Goal: Information Seeking & Learning: Learn about a topic

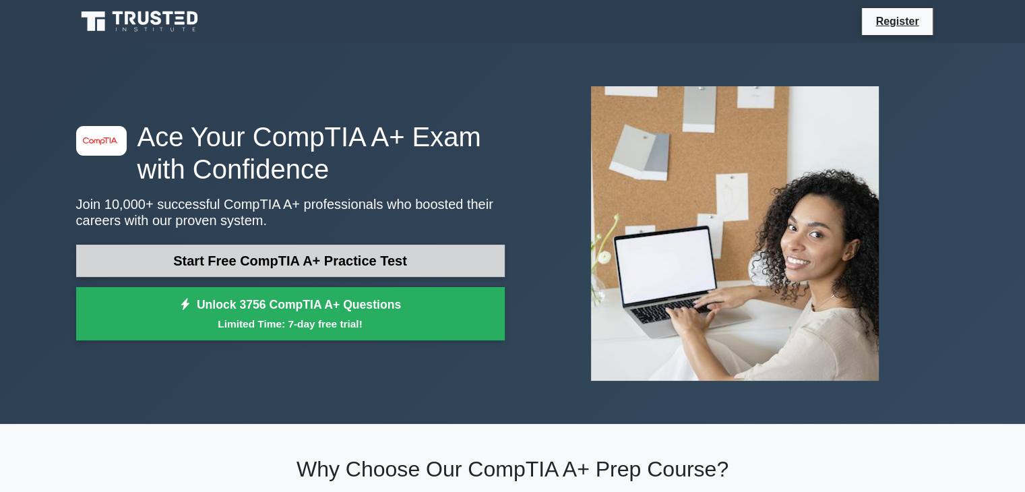
click at [348, 259] on link "Start Free CompTIA A+ Practice Test" at bounding box center [290, 261] width 429 height 32
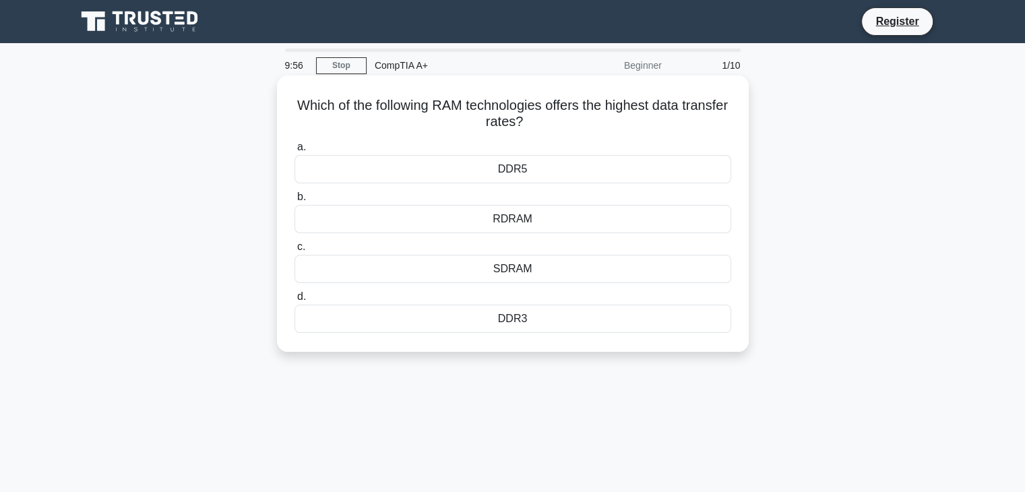
click at [369, 320] on div "DDR3" at bounding box center [513, 319] width 437 height 28
click at [295, 301] on input "d. DDR3" at bounding box center [295, 297] width 0 height 9
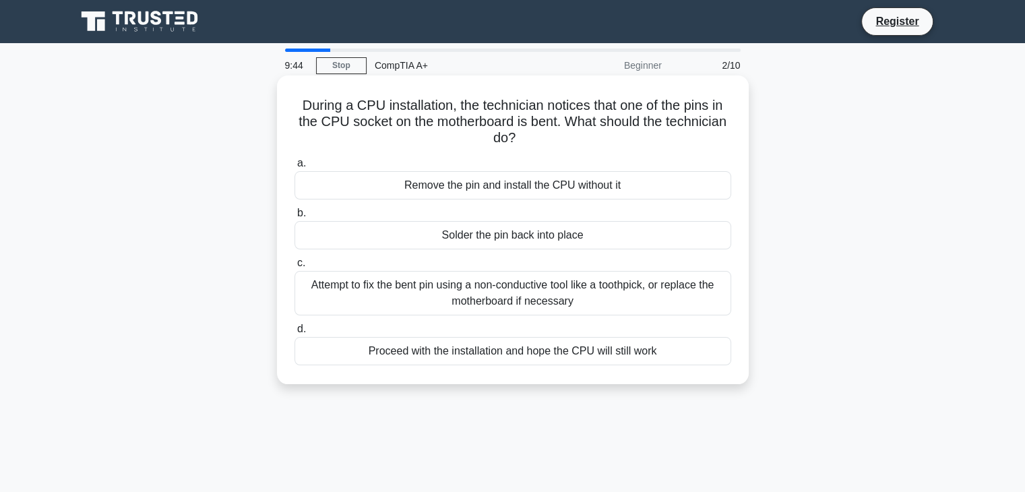
click at [551, 300] on div "Attempt to fix the bent pin using a non-conductive tool like a toothpick, or re…" at bounding box center [513, 293] width 437 height 44
click at [295, 268] on input "c. Attempt to fix the bent pin using a non-conductive tool like a toothpick, or…" at bounding box center [295, 263] width 0 height 9
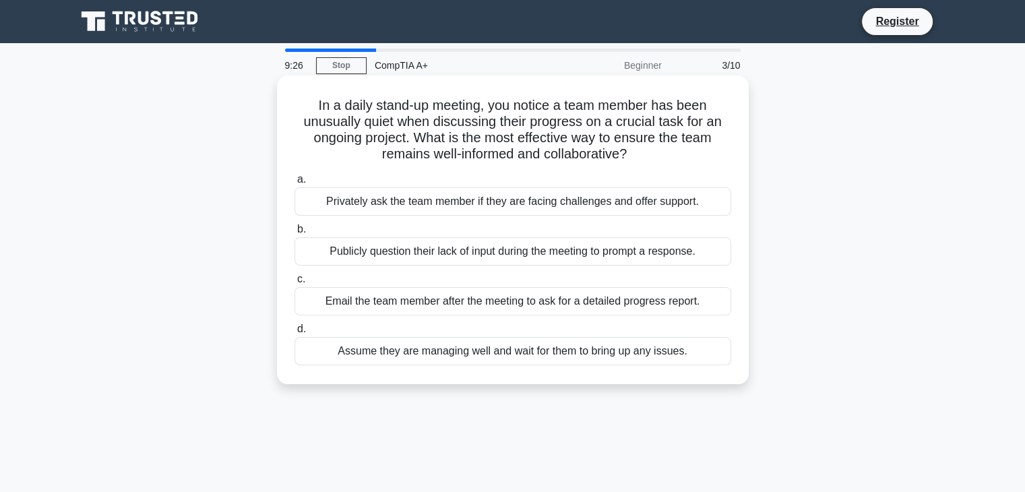
click at [512, 205] on div "Privately ask the team member if they are facing challenges and offer support." at bounding box center [513, 201] width 437 height 28
click at [295, 184] on input "a. Privately ask the team member if they are facing challenges and offer suppor…" at bounding box center [295, 179] width 0 height 9
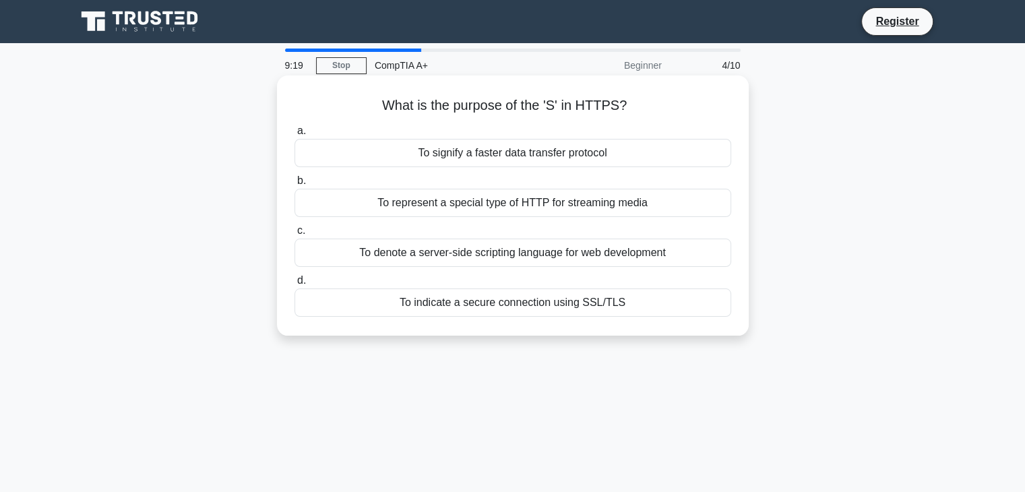
click at [526, 313] on div "To indicate a secure connection using SSL/TLS" at bounding box center [513, 303] width 437 height 28
click at [295, 285] on input "d. To indicate a secure connection using SSL/TLS" at bounding box center [295, 280] width 0 height 9
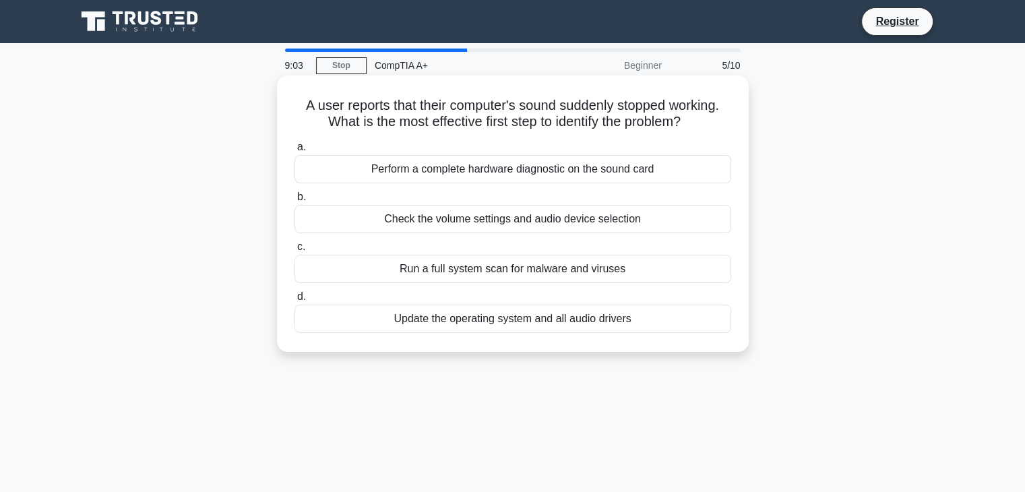
click at [529, 220] on div "Check the volume settings and audio device selection" at bounding box center [513, 219] width 437 height 28
click at [295, 202] on input "b. Check the volume settings and audio device selection" at bounding box center [295, 197] width 0 height 9
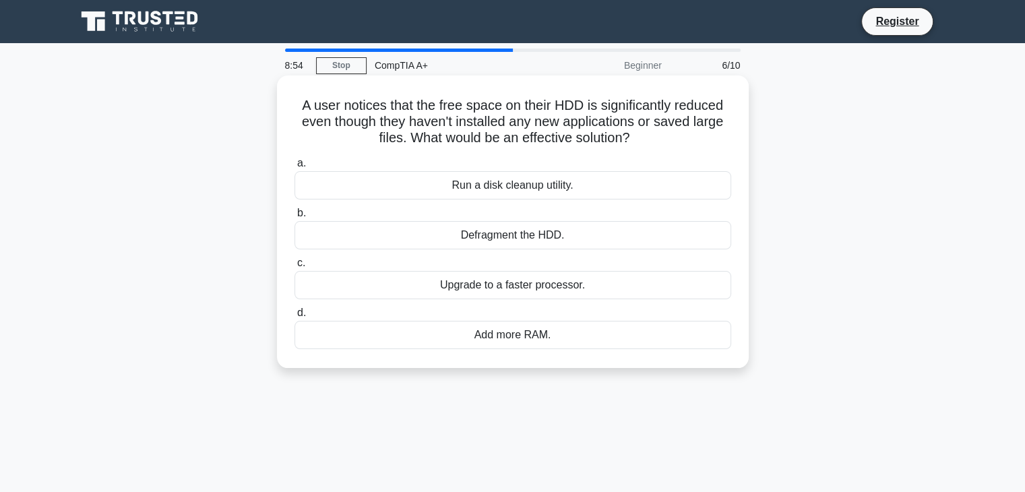
click at [572, 187] on div "Run a disk cleanup utility." at bounding box center [513, 185] width 437 height 28
click at [295, 168] on input "a. Run a disk cleanup utility." at bounding box center [295, 163] width 0 height 9
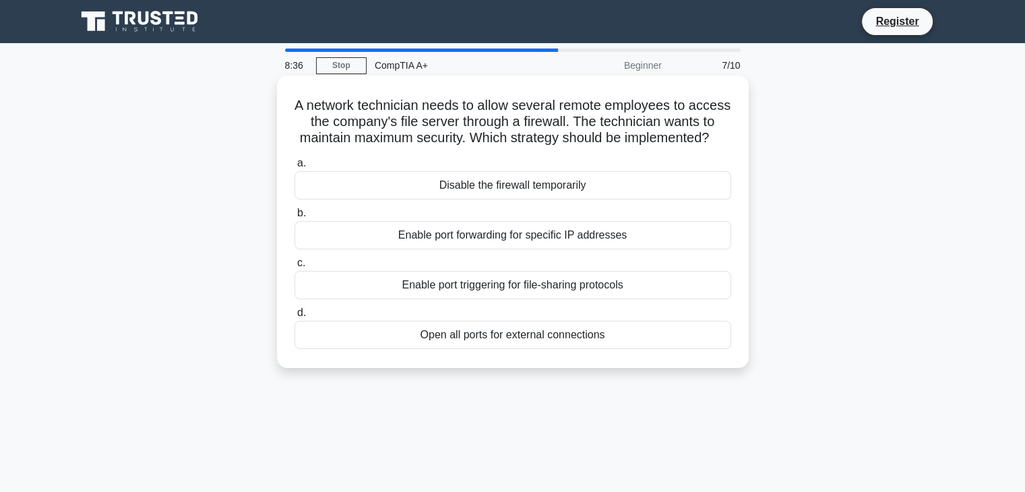
click at [516, 249] on div "Enable port forwarding for specific IP addresses" at bounding box center [513, 235] width 437 height 28
click at [295, 218] on input "b. Enable port forwarding for specific IP addresses" at bounding box center [295, 213] width 0 height 9
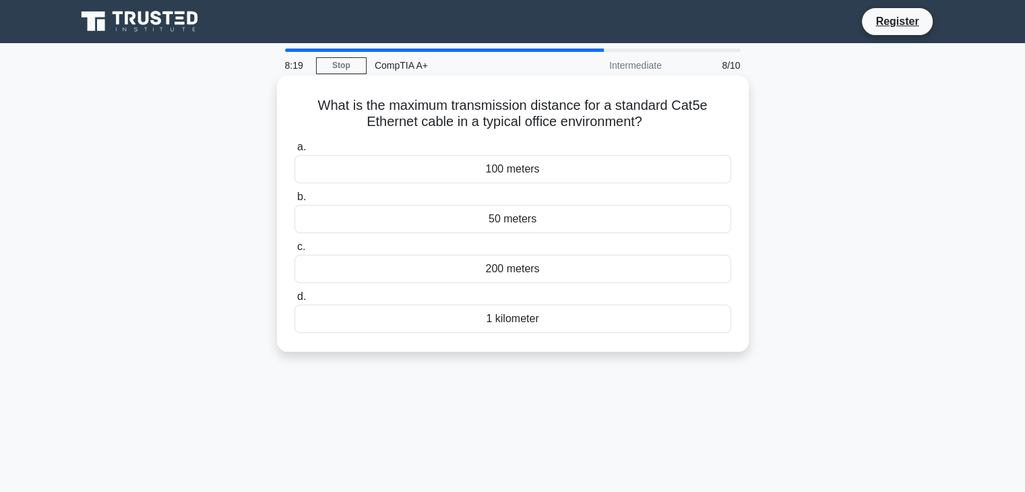
click at [519, 218] on div "50 meters" at bounding box center [513, 219] width 437 height 28
click at [295, 202] on input "b. 50 meters" at bounding box center [295, 197] width 0 height 9
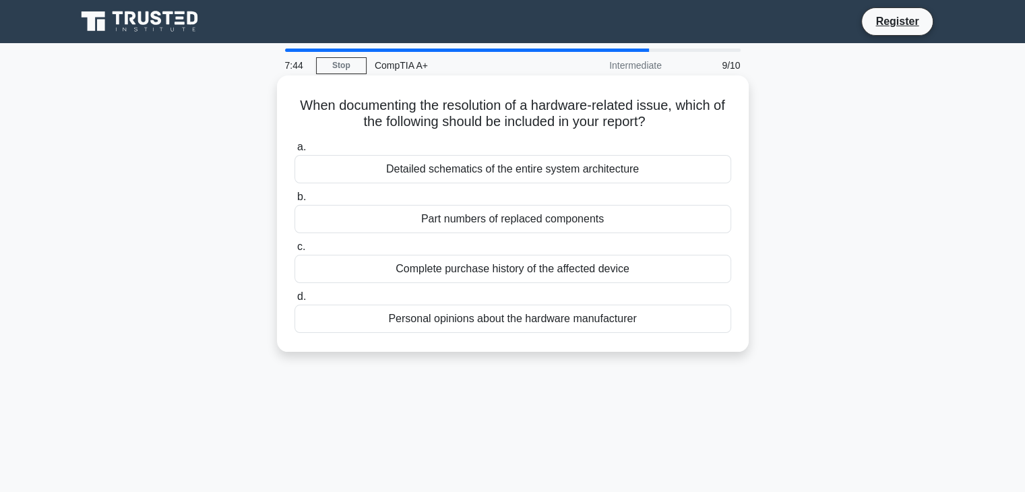
click at [559, 181] on div "Detailed schematics of the entire system architecture" at bounding box center [513, 169] width 437 height 28
click at [295, 152] on input "a. Detailed schematics of the entire system architecture" at bounding box center [295, 147] width 0 height 9
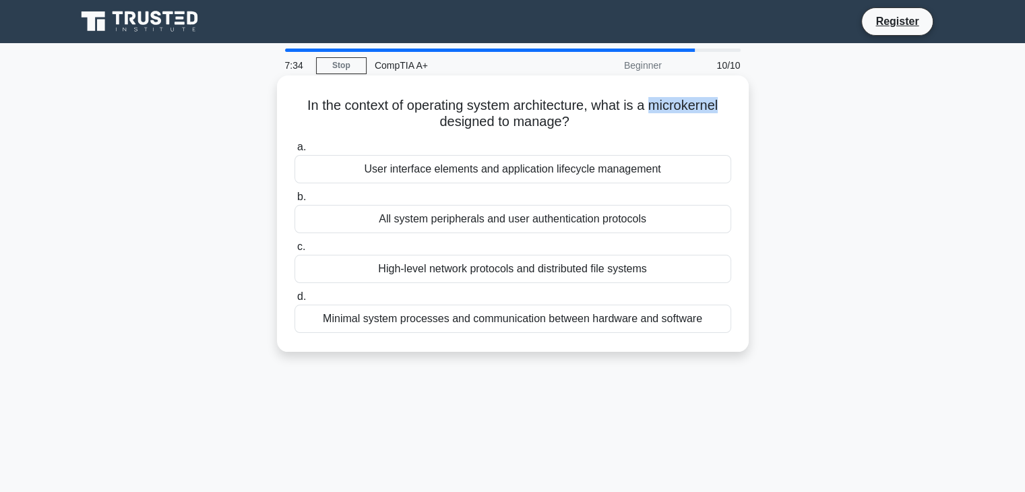
drag, startPoint x: 729, startPoint y: 109, endPoint x: 655, endPoint y: 109, distance: 74.2
click at [655, 109] on h5 "In the context of operating system architecture, what is a microkernel designed…" at bounding box center [512, 114] width 439 height 34
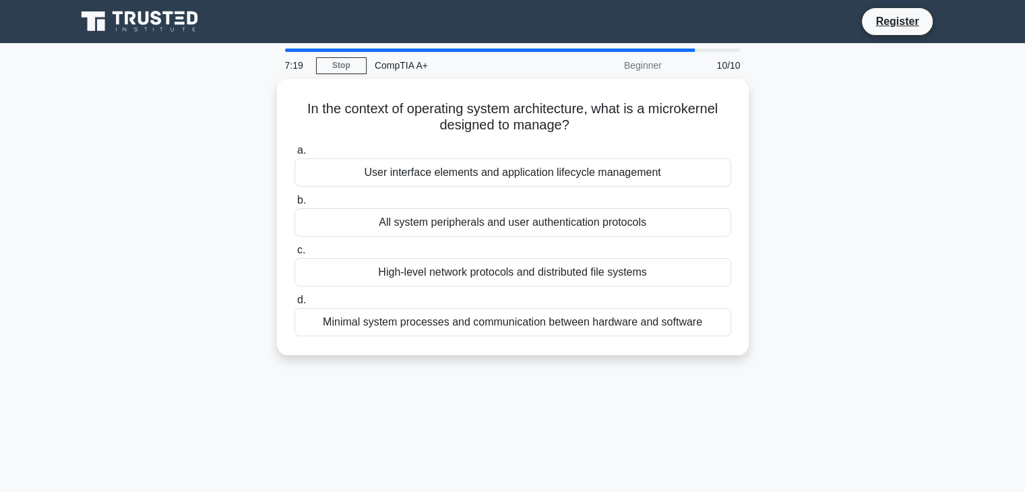
click at [842, 245] on div "In the context of operating system architecture, what is a microkernel designed…" at bounding box center [513, 225] width 890 height 293
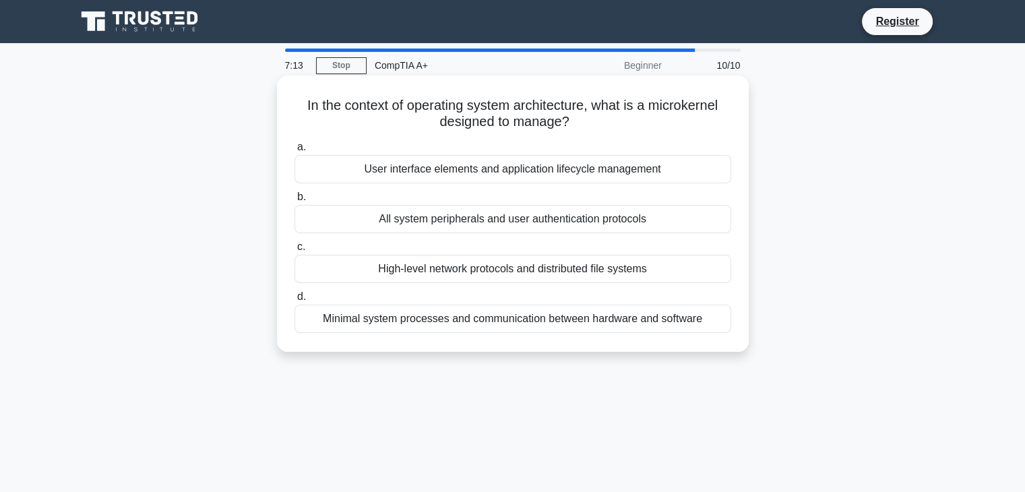
click at [524, 320] on div "Minimal system processes and communication between hardware and software" at bounding box center [513, 319] width 437 height 28
click at [295, 301] on input "d. Minimal system processes and communication between hardware and software" at bounding box center [295, 297] width 0 height 9
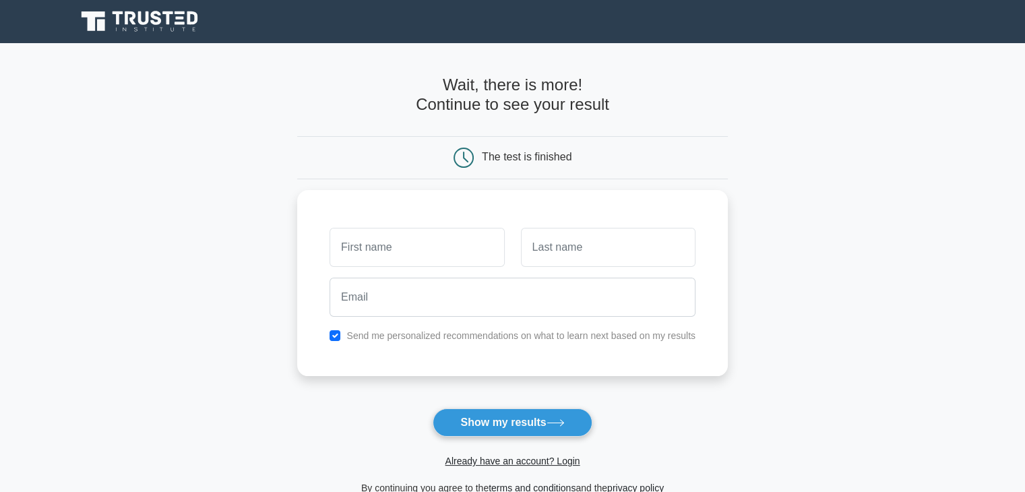
scroll to position [44, 0]
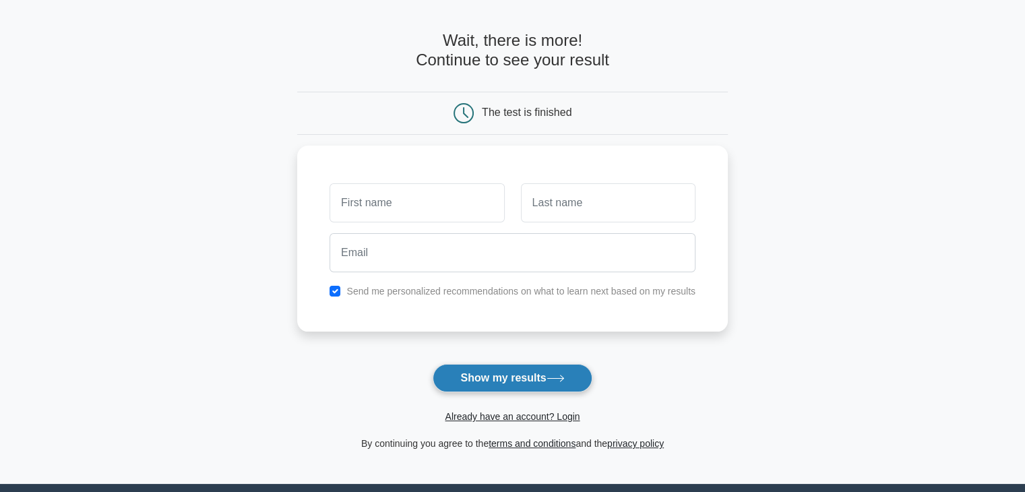
click at [516, 375] on button "Show my results" at bounding box center [512, 378] width 159 height 28
click at [336, 289] on input "checkbox" at bounding box center [335, 287] width 11 height 11
checkbox input "false"
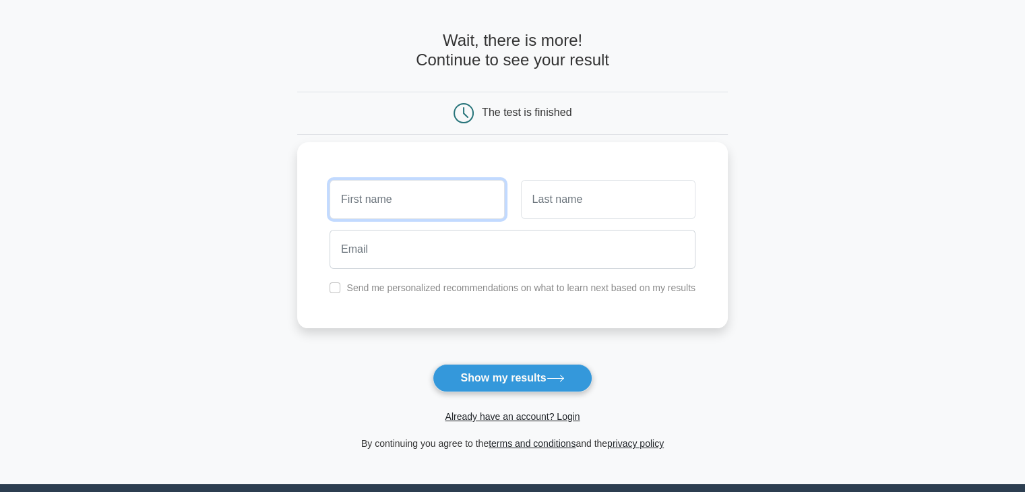
click at [396, 216] on input "text" at bounding box center [417, 199] width 175 height 39
type input "Meghan"
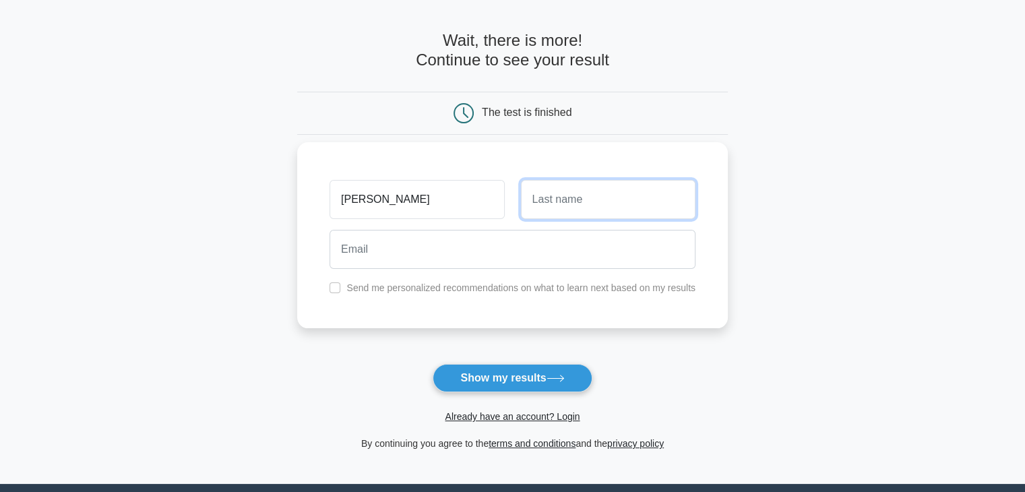
click at [570, 200] on input "text" at bounding box center [608, 199] width 175 height 39
type input "D"
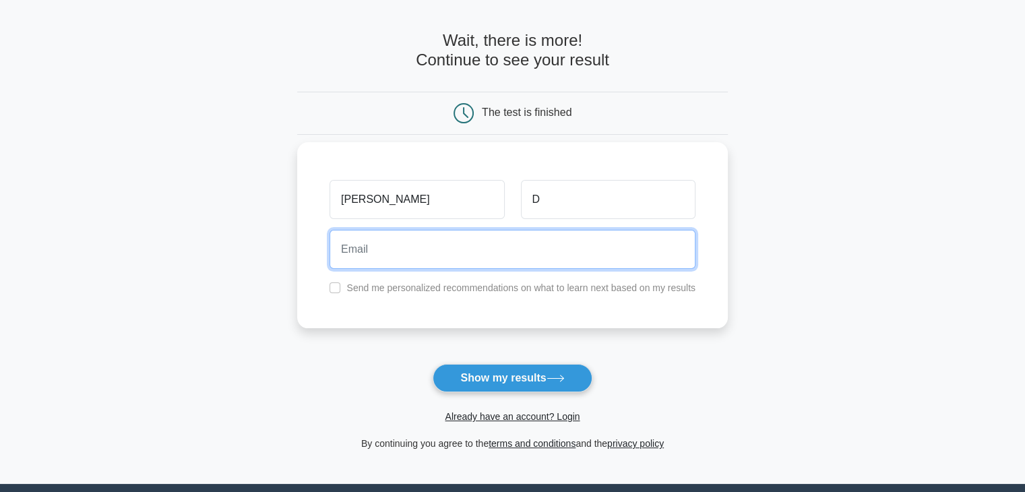
click at [495, 254] on input "email" at bounding box center [513, 249] width 366 height 39
type input "Redjapanesekitty@gmail.com"
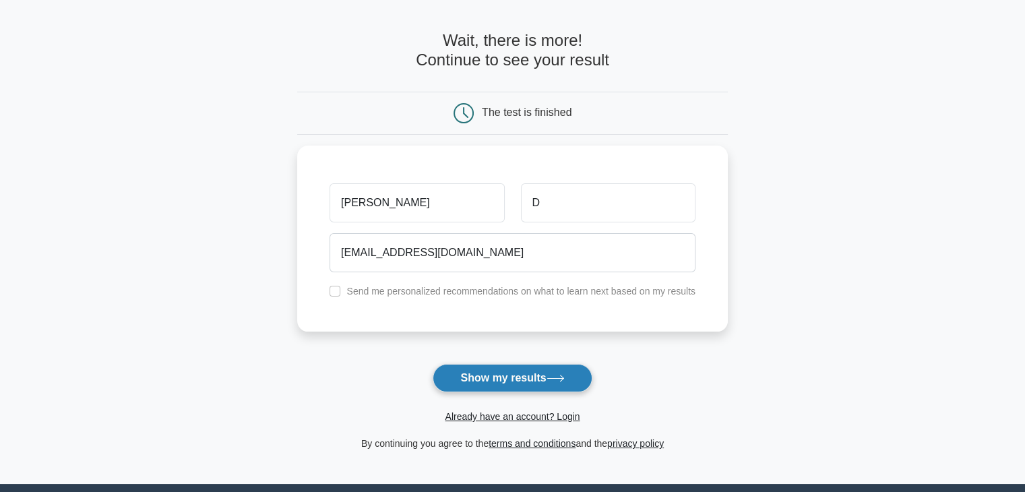
click at [513, 375] on button "Show my results" at bounding box center [512, 378] width 159 height 28
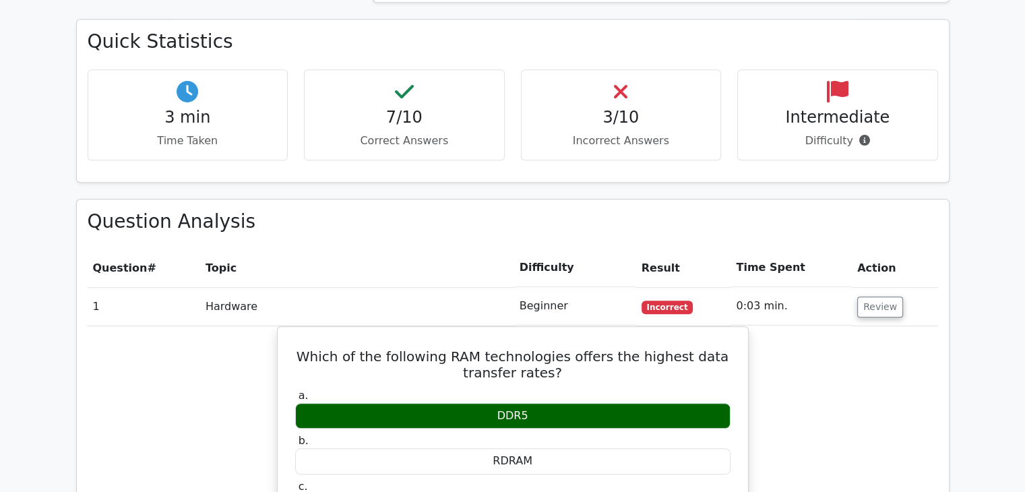
scroll to position [853, 0]
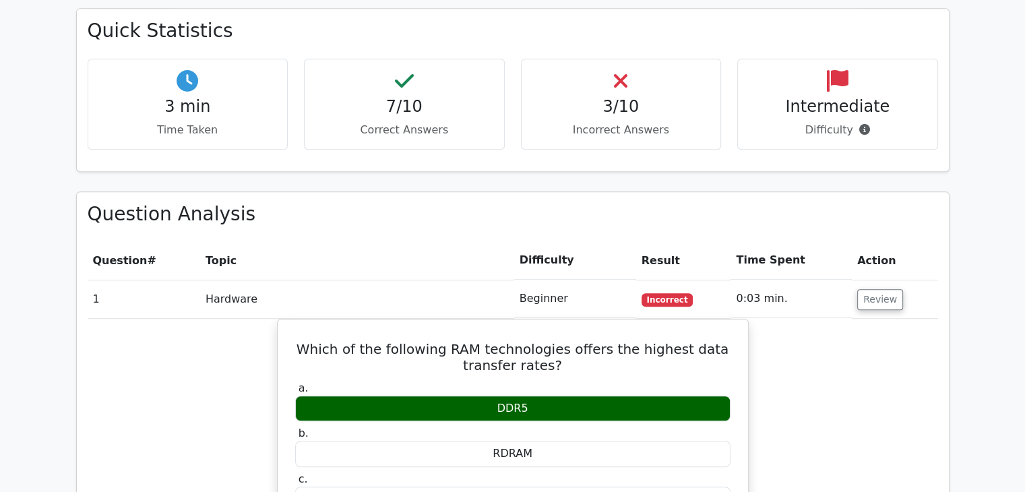
click at [652, 97] on h4 "3/10" at bounding box center [622, 107] width 178 height 20
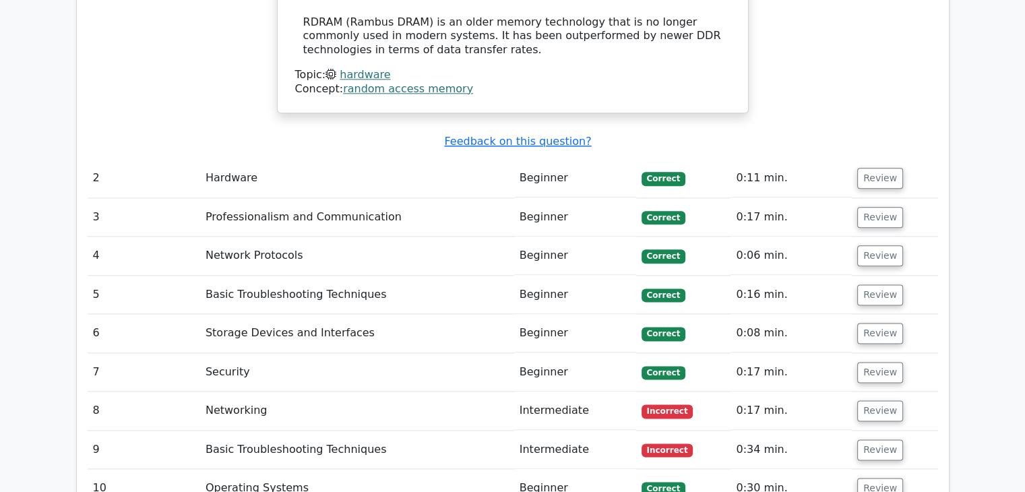
scroll to position [1797, 0]
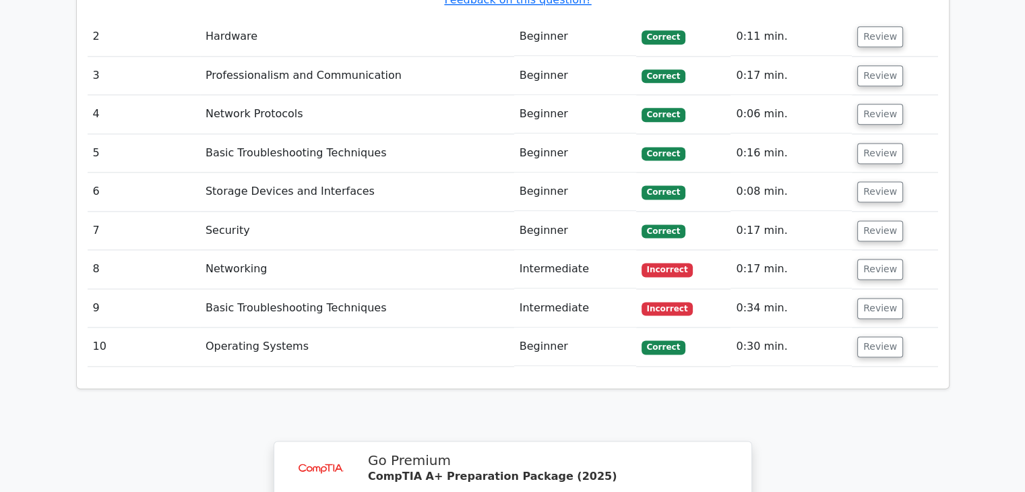
click at [483, 212] on td "Security" at bounding box center [357, 231] width 314 height 38
click at [869, 220] on button "Review" at bounding box center [880, 230] width 46 height 21
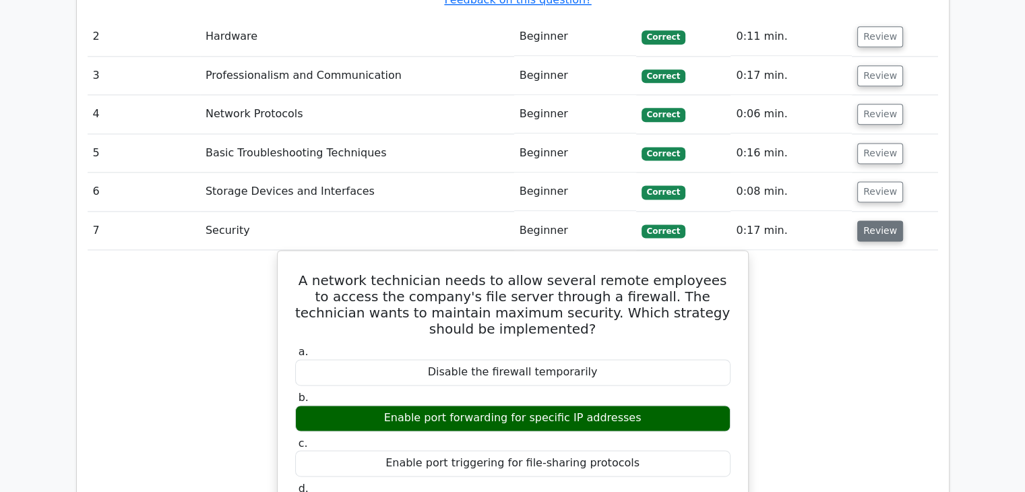
click at [869, 220] on button "Review" at bounding box center [880, 230] width 46 height 21
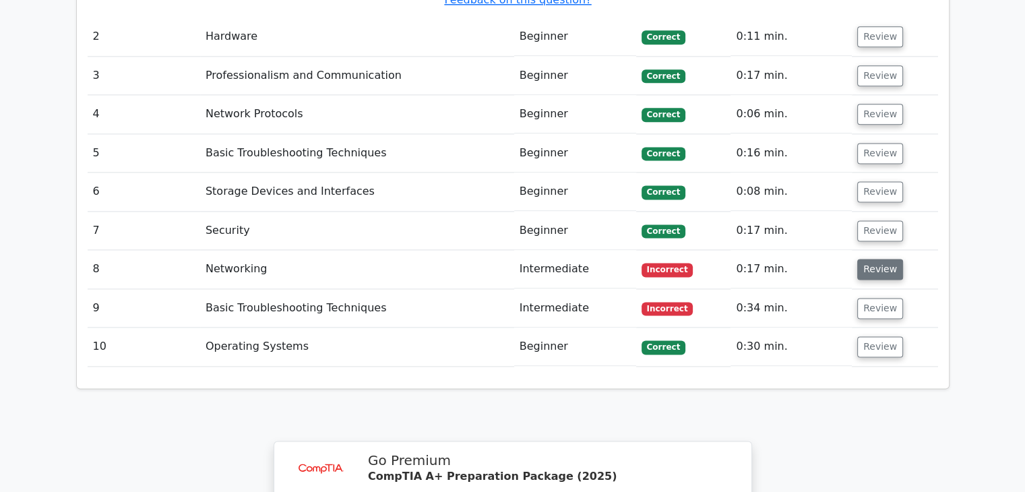
click at [876, 259] on button "Review" at bounding box center [880, 269] width 46 height 21
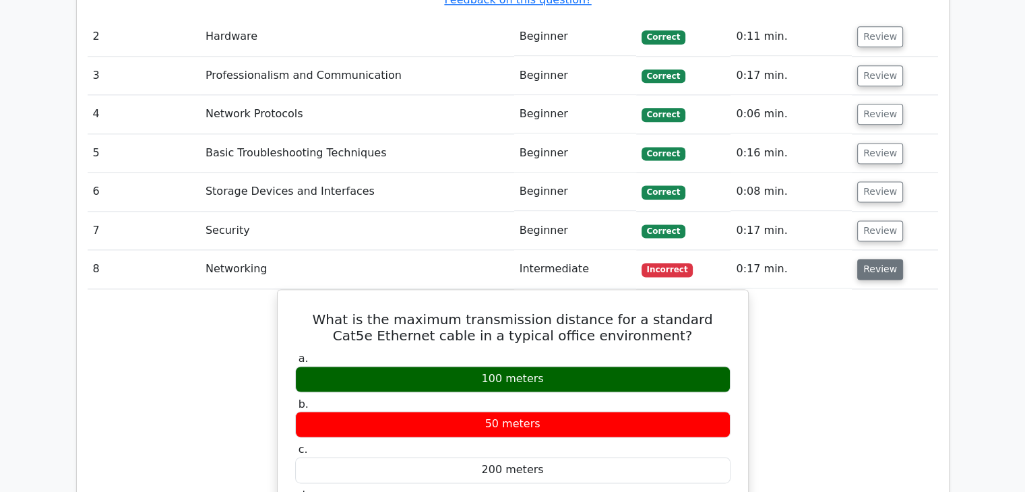
click at [876, 259] on button "Review" at bounding box center [880, 269] width 46 height 21
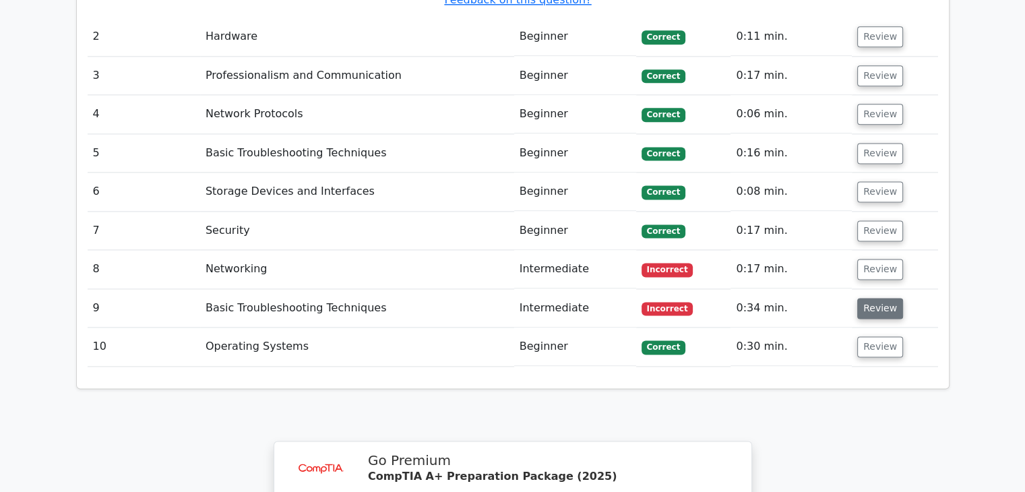
click at [884, 298] on button "Review" at bounding box center [880, 308] width 46 height 21
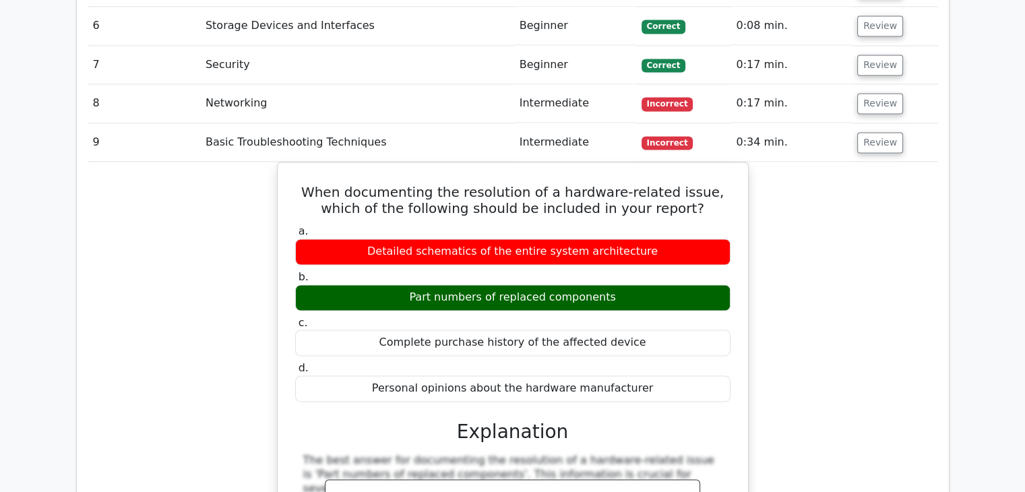
scroll to position [1932, 0]
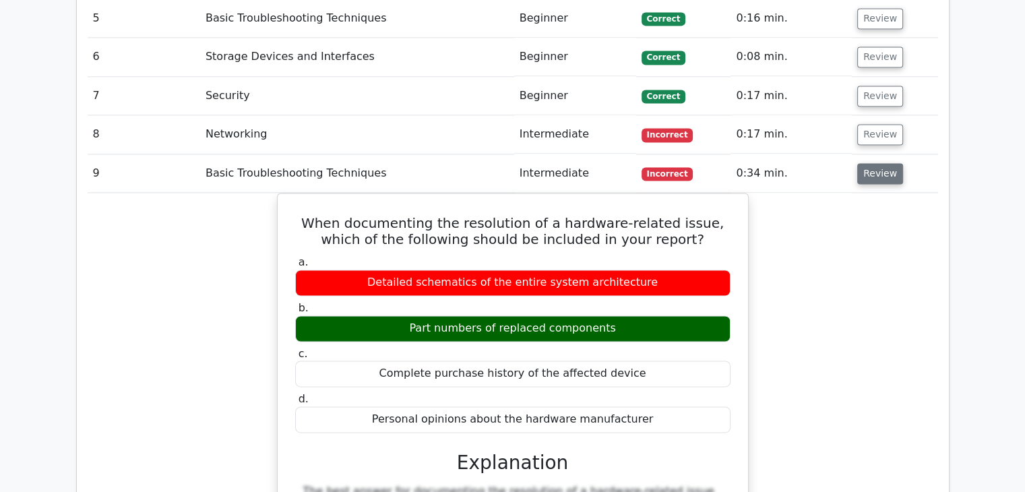
click at [889, 163] on button "Review" at bounding box center [880, 173] width 46 height 21
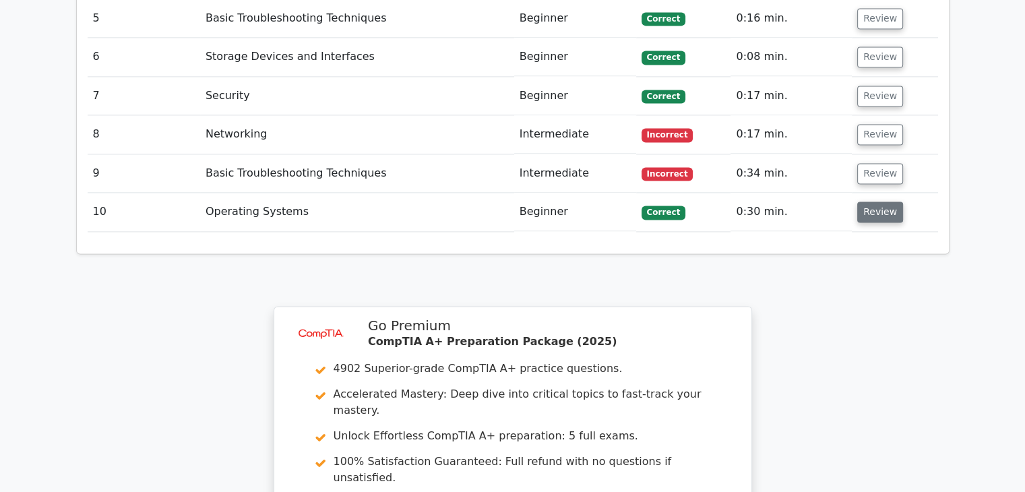
click at [883, 202] on button "Review" at bounding box center [880, 212] width 46 height 21
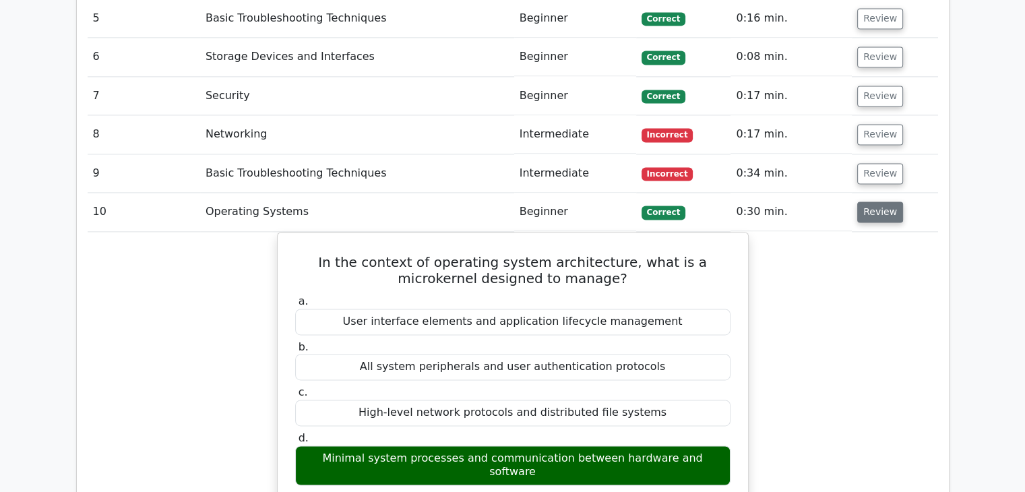
click at [879, 202] on button "Review" at bounding box center [880, 212] width 46 height 21
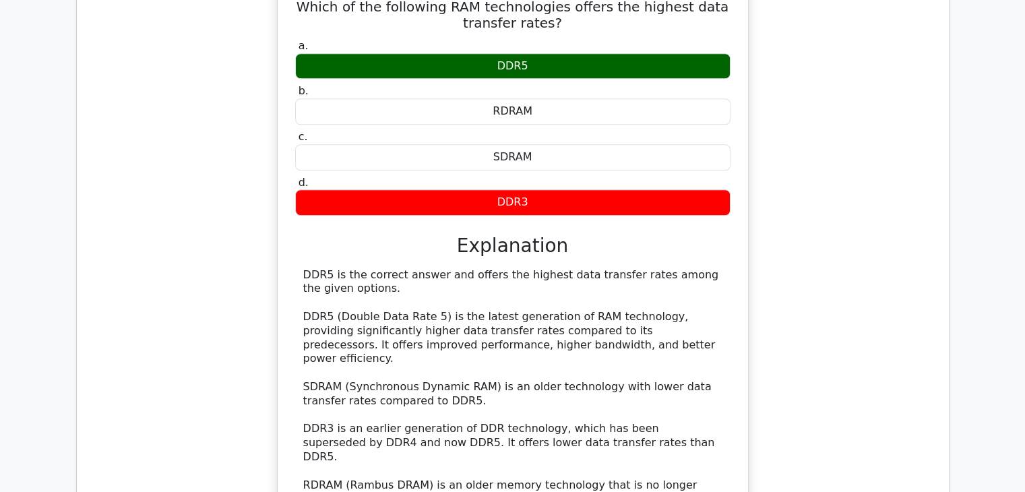
scroll to position [988, 0]
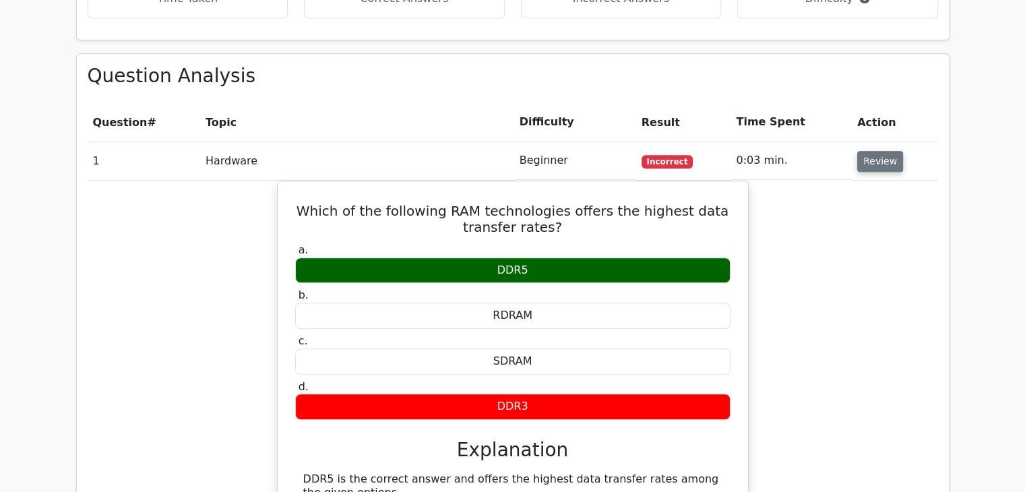
click at [888, 151] on button "Review" at bounding box center [880, 161] width 46 height 21
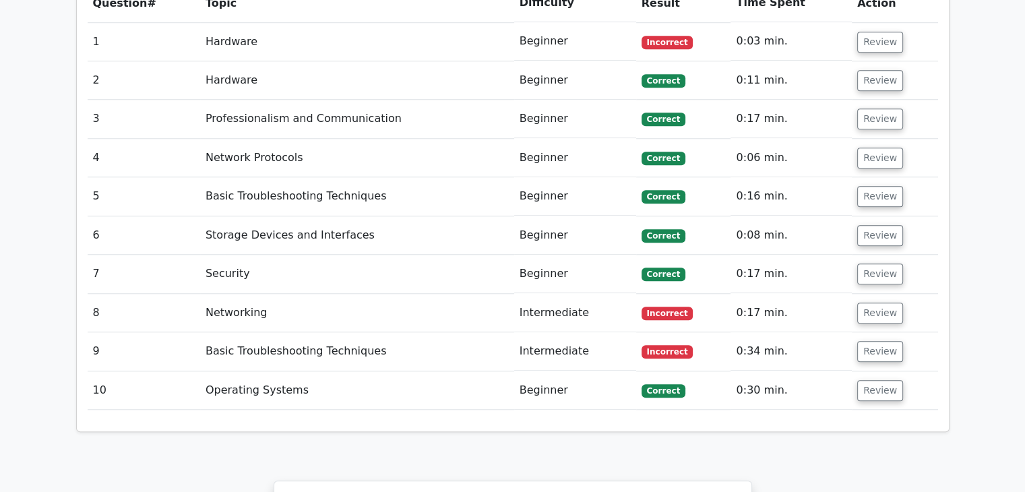
scroll to position [1438, 0]
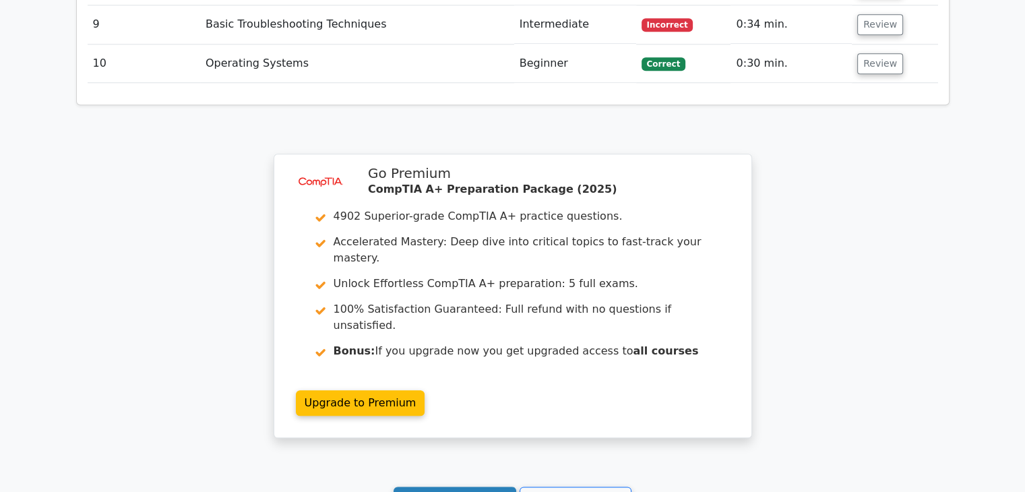
click at [456, 487] on link "Continue practicing" at bounding box center [455, 500] width 123 height 26
